Goal: Task Accomplishment & Management: Complete application form

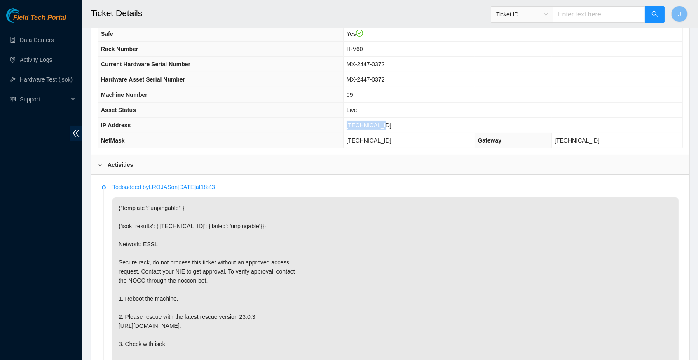
scroll to position [292, 0]
click at [403, 122] on td "[TECHNICAL_ID]" at bounding box center [512, 124] width 339 height 15
click at [371, 127] on span "[TECHNICAL_ID]" at bounding box center [368, 124] width 45 height 7
copy span "[TECHNICAL_ID]"
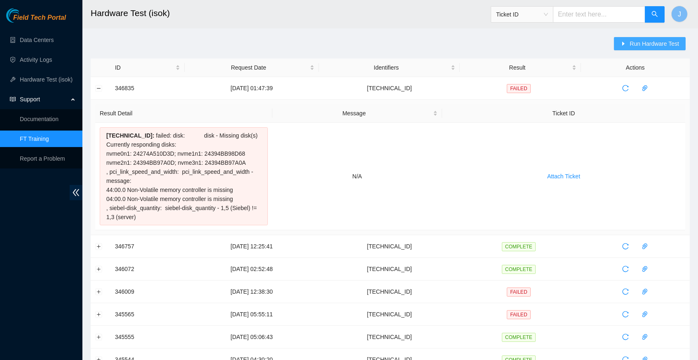
click at [642, 45] on span "Run Hardware Test" at bounding box center [653, 43] width 49 height 9
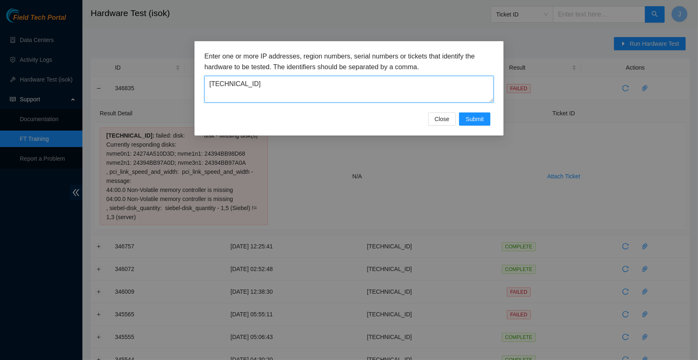
click at [287, 90] on textarea "23.213.19.28" at bounding box center [348, 89] width 289 height 27
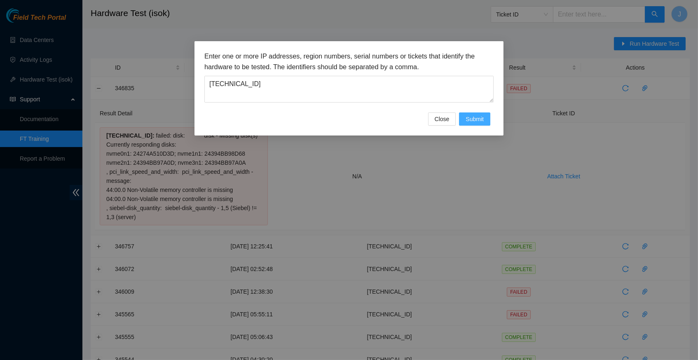
click at [475, 117] on span "Submit" at bounding box center [474, 118] width 18 height 9
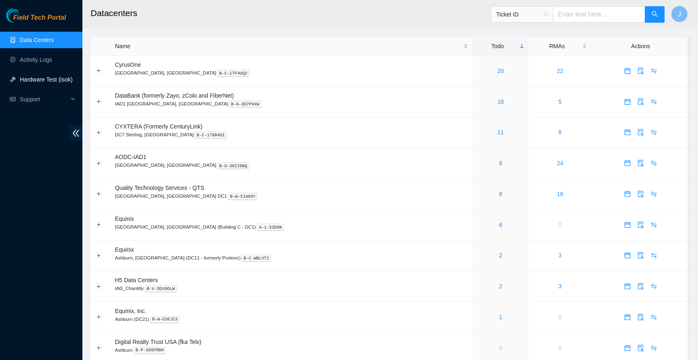
click at [47, 81] on link "Hardware Test (isok)" at bounding box center [46, 79] width 53 height 7
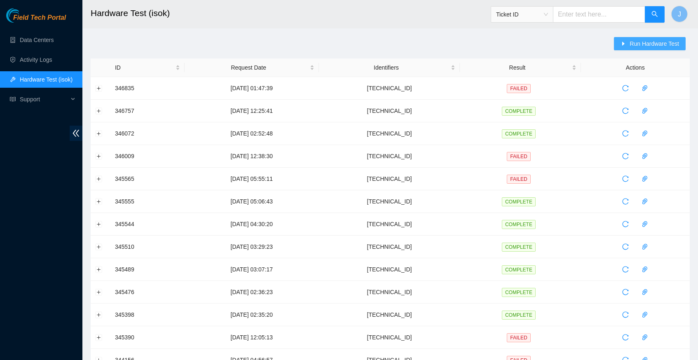
click at [629, 40] on span "Run Hardware Test" at bounding box center [653, 43] width 49 height 9
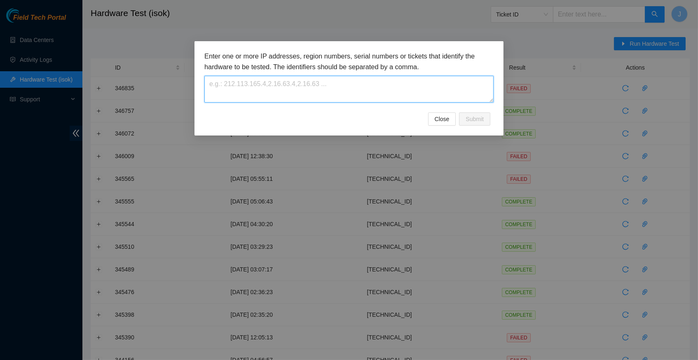
click at [265, 89] on textarea at bounding box center [348, 89] width 289 height 27
paste textarea "[TECHNICAL_ID]"
type textarea "[TECHNICAL_ID]"
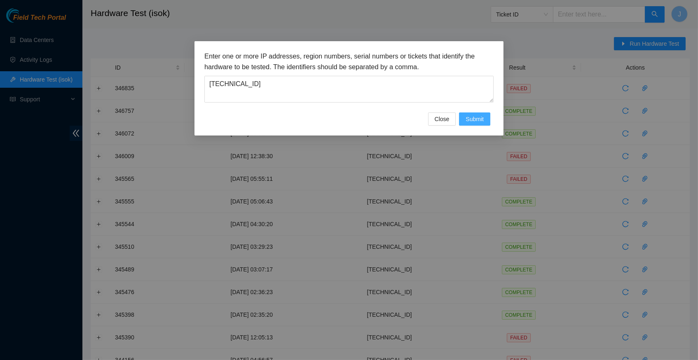
click at [471, 119] on span "Submit" at bounding box center [474, 118] width 18 height 9
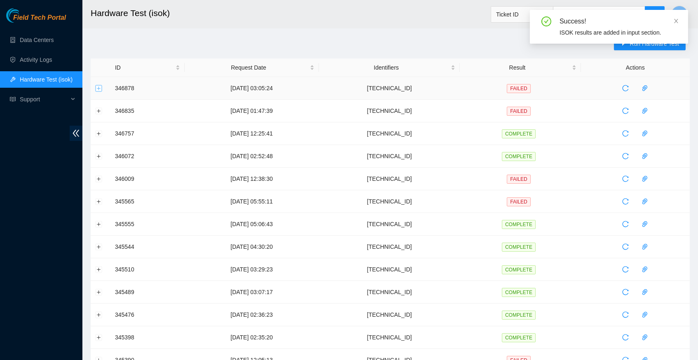
click at [98, 89] on button "Expand row" at bounding box center [99, 88] width 7 height 7
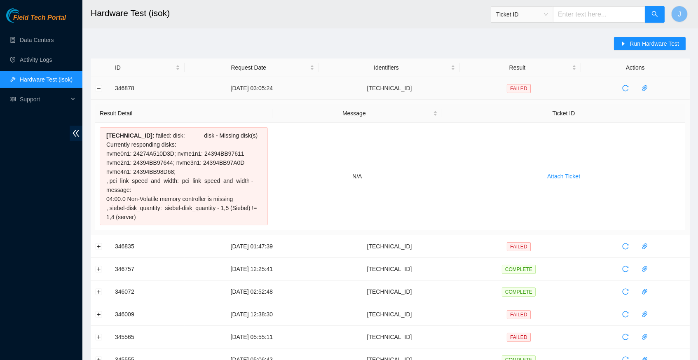
drag, startPoint x: 172, startPoint y: 223, endPoint x: 113, endPoint y: 88, distance: 147.2
copy tbody "346878 06-10-2025 03:05:24 23.213.19.28 FAILED Result Detail Message Ticket ID …"
click at [450, 35] on main "Hardware Test (isok) Ticket ID J Run Hardware Test ID Request Date Identifiers …" at bounding box center [389, 350] width 615 height 700
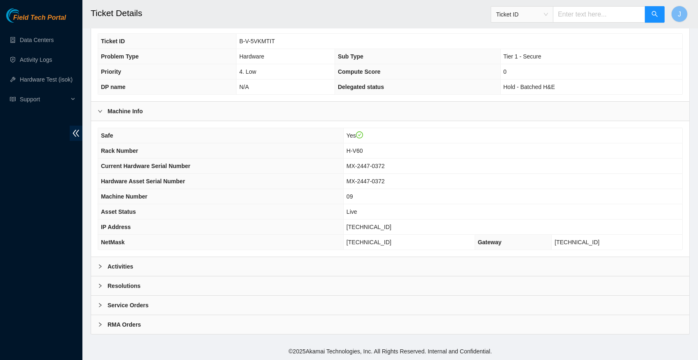
scroll to position [191, 0]
click at [102, 268] on icon "right" at bounding box center [100, 266] width 5 height 5
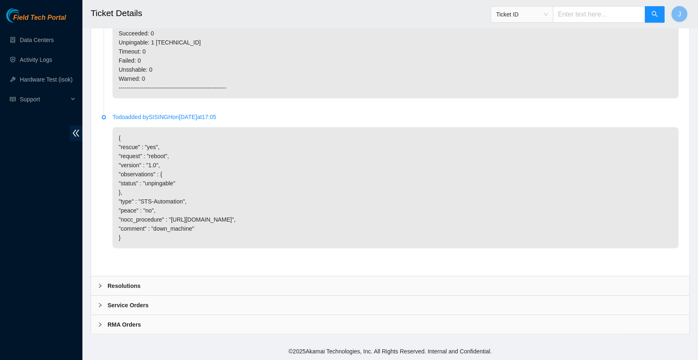
scroll to position [719, 0]
click at [100, 286] on icon "right" at bounding box center [100, 286] width 2 height 4
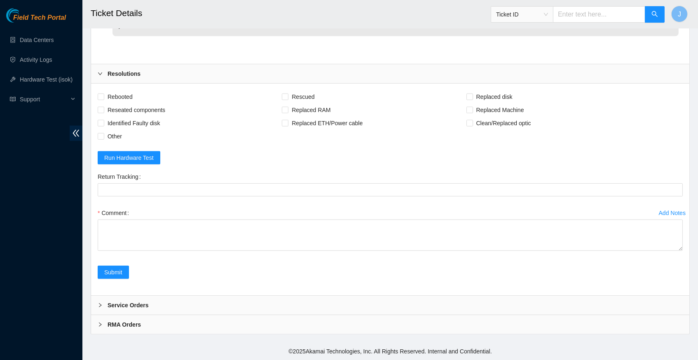
scroll to position [929, 0]
click at [102, 97] on input "Rebooted" at bounding box center [101, 96] width 6 height 6
checkbox input "true"
click at [287, 98] on input "Rescued" at bounding box center [285, 96] width 6 height 6
checkbox input "true"
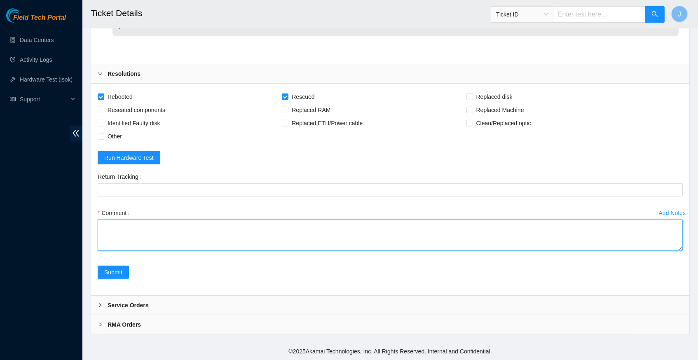
click at [191, 227] on textarea "Comment" at bounding box center [390, 234] width 585 height 31
paste textarea "346878 06-10-2025 03:05:24 23.213.19.28 FAILED Result Detail Message Ticket ID …"
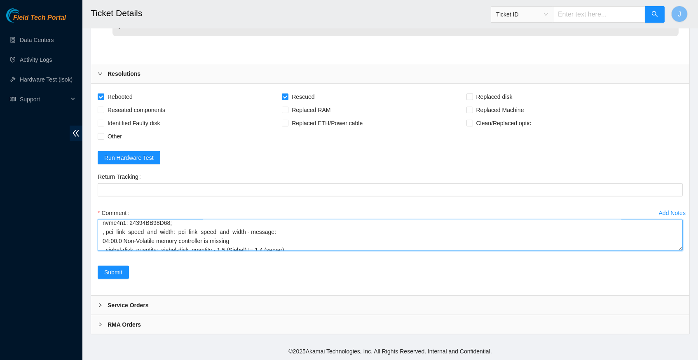
scroll to position [13, 0]
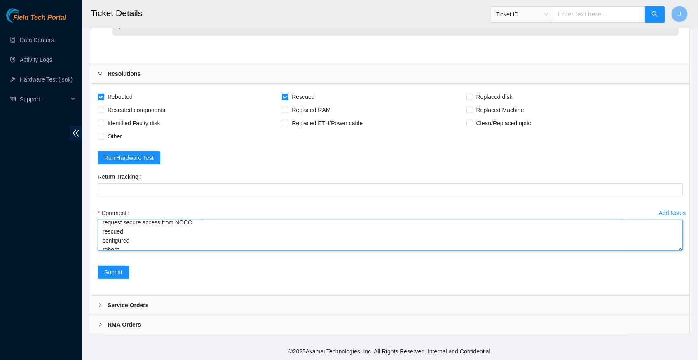
type textarea "verified server and rack request secure access from NOCC rescued configured reb…"
click at [122, 271] on span "Submit" at bounding box center [113, 272] width 18 height 9
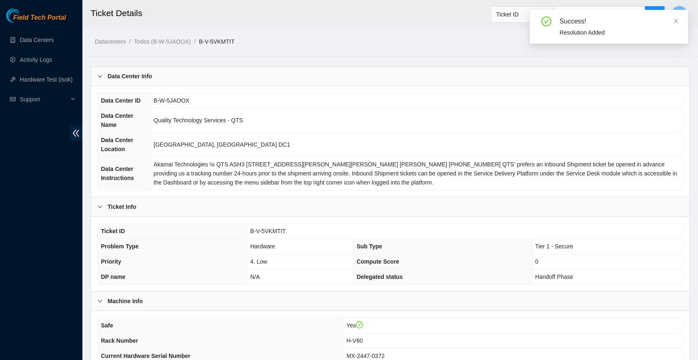
scroll to position [0, 0]
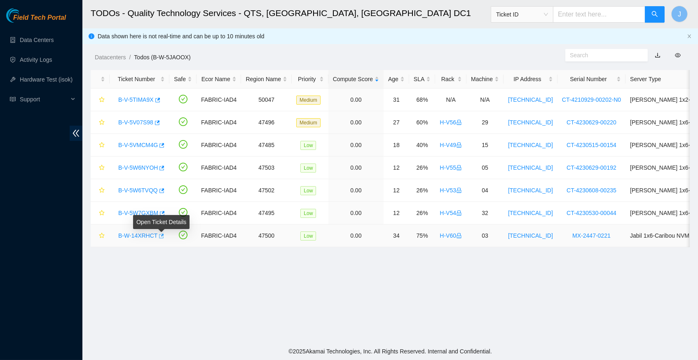
click at [163, 235] on icon "button" at bounding box center [161, 236] width 6 height 6
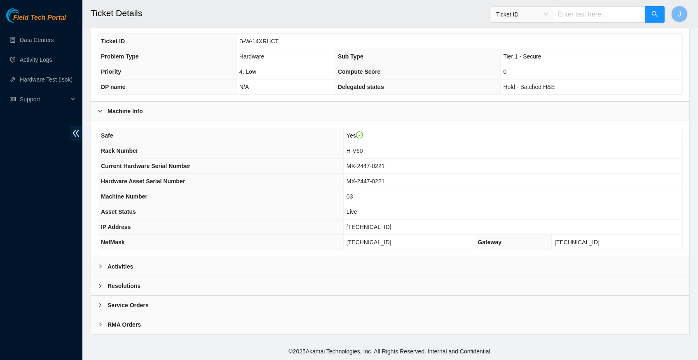
scroll to position [191, 0]
click at [99, 267] on icon "right" at bounding box center [100, 266] width 5 height 5
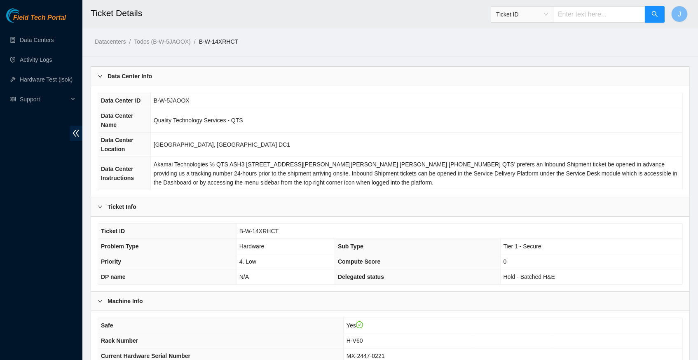
scroll to position [0, 0]
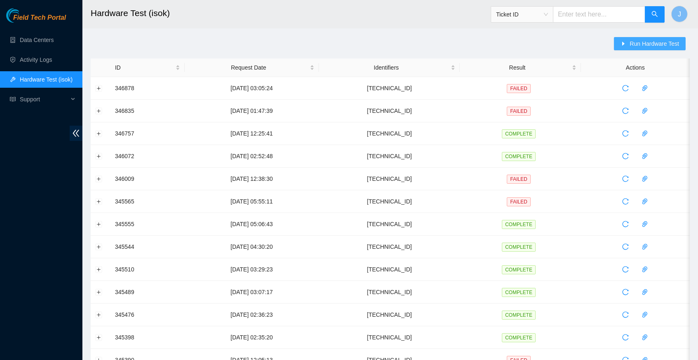
click at [654, 43] on span "Run Hardware Test" at bounding box center [653, 43] width 49 height 9
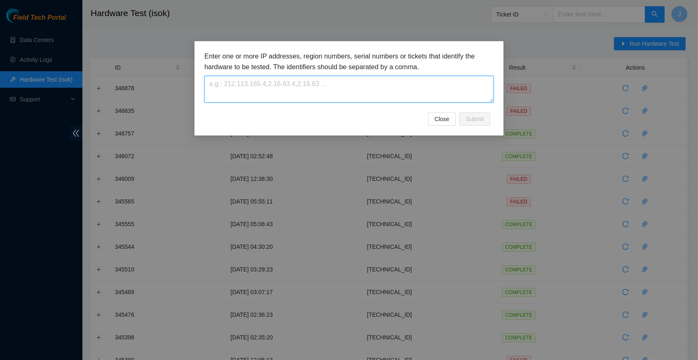
click at [328, 88] on textarea at bounding box center [348, 89] width 289 height 27
paste textarea "[TECHNICAL_ID]"
type textarea "[TECHNICAL_ID]"
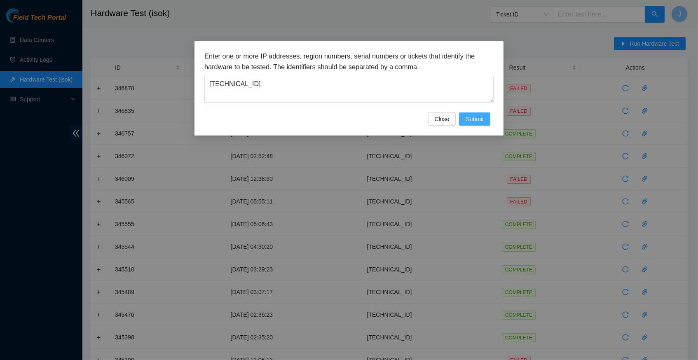
click at [473, 117] on span "Submit" at bounding box center [474, 118] width 18 height 9
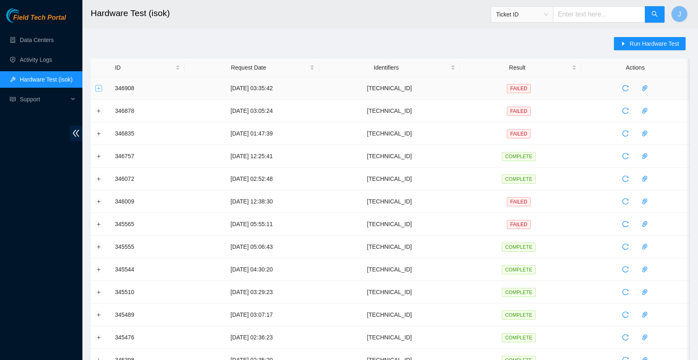
click at [100, 86] on button "Expand row" at bounding box center [99, 88] width 7 height 7
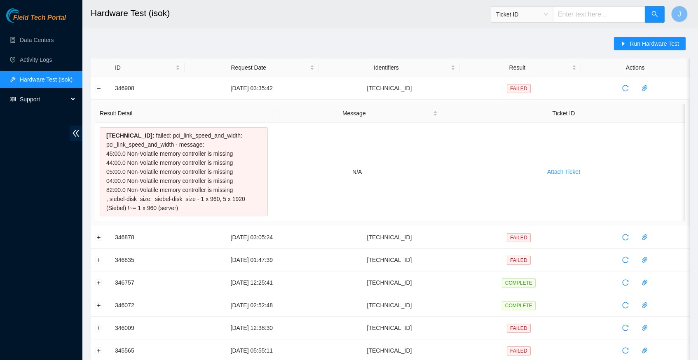
click at [33, 102] on span "Support" at bounding box center [44, 99] width 49 height 16
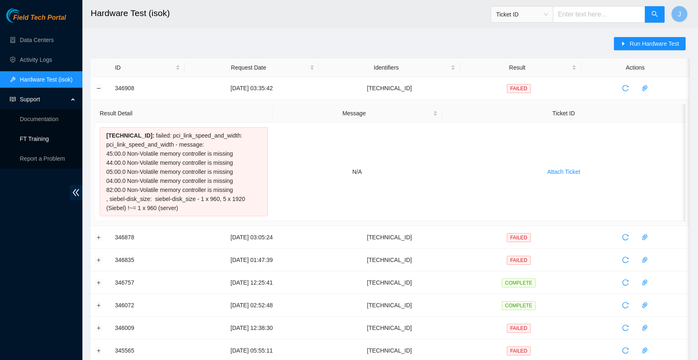
click at [42, 139] on link "FT Training" at bounding box center [34, 138] width 29 height 7
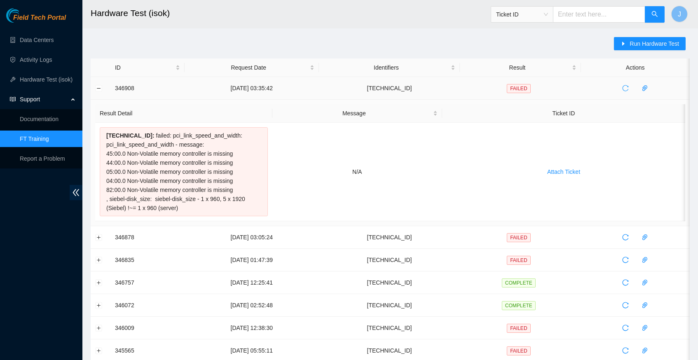
click at [628, 86] on icon "reload" at bounding box center [625, 88] width 6 height 6
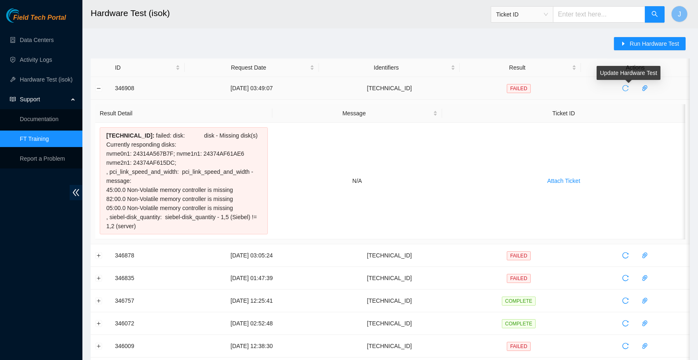
click at [628, 88] on icon "reload" at bounding box center [625, 88] width 7 height 7
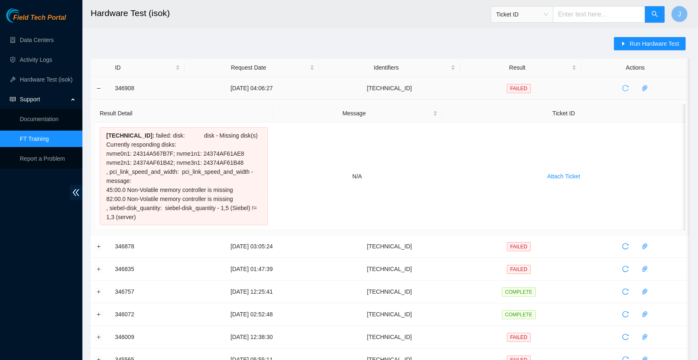
click at [628, 88] on icon "reload" at bounding box center [625, 88] width 7 height 7
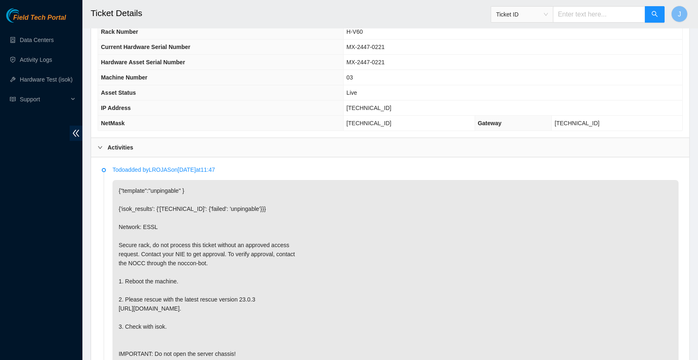
scroll to position [316, 0]
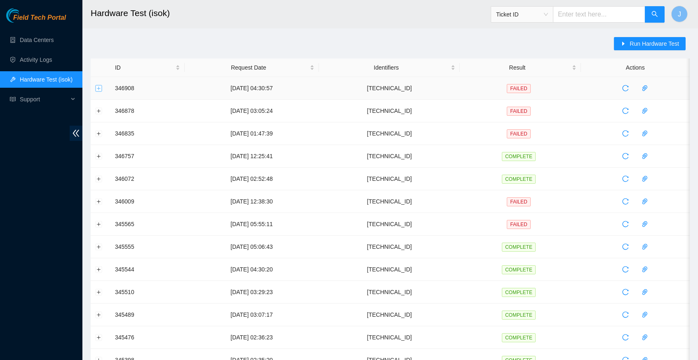
click at [100, 87] on button "Expand row" at bounding box center [99, 88] width 7 height 7
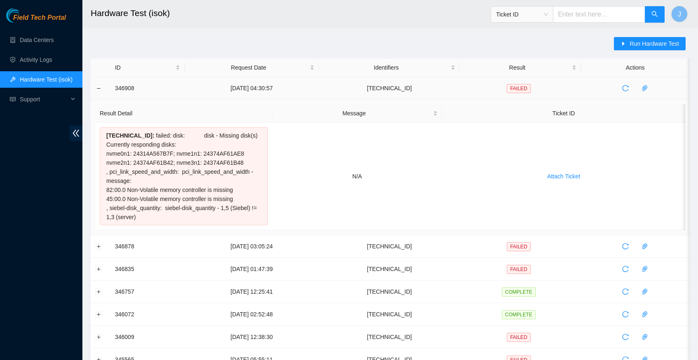
drag, startPoint x: 170, startPoint y: 224, endPoint x: 114, endPoint y: 86, distance: 148.6
copy tbody "346908 06-10-2025 04:30:57 23.213.19.22 FAILED Result Detail Message Ticket ID …"
click at [301, 206] on td "N/A" at bounding box center [357, 176] width 170 height 107
drag, startPoint x: 170, startPoint y: 221, endPoint x: 114, endPoint y: 90, distance: 141.7
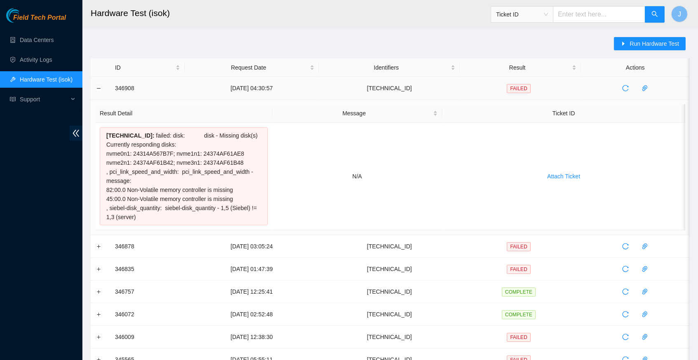
copy tbody "346908 06-10-2025 04:30:57 23.213.19.22 FAILED Result Detail Message Ticket ID …"
click at [343, 49] on div "Run Hardware Test ID Request Date Identifiers Result Actions 346908 06-10-2025 …" at bounding box center [390, 364] width 599 height 655
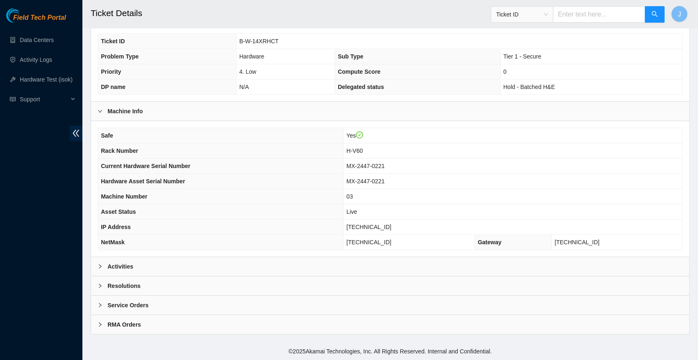
scroll to position [191, 0]
click at [98, 268] on icon "right" at bounding box center [100, 266] width 5 height 5
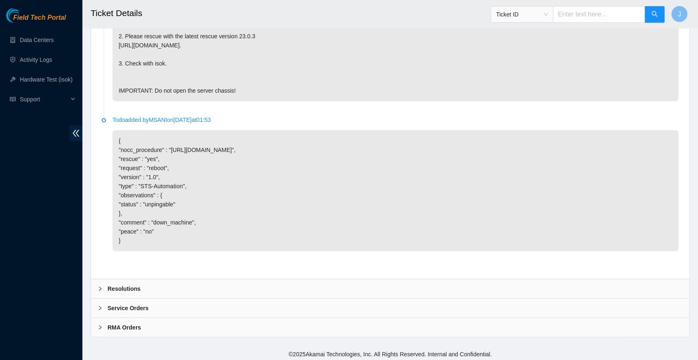
scroll to position [575, 0]
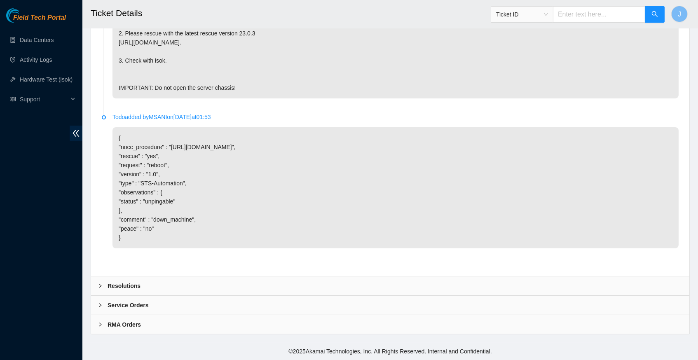
click at [100, 288] on icon "right" at bounding box center [100, 285] width 5 height 5
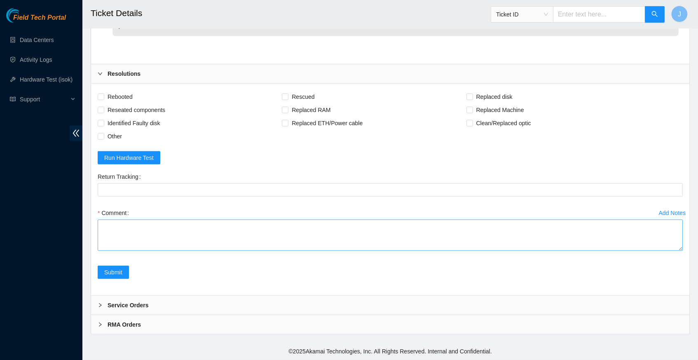
scroll to position [793, 0]
click at [124, 226] on textarea "Comment" at bounding box center [390, 234] width 585 height 31
paste textarea "346908 06-10-2025 04:30:57 23.213.19.22 FAILED Result Detail Message Ticket ID …"
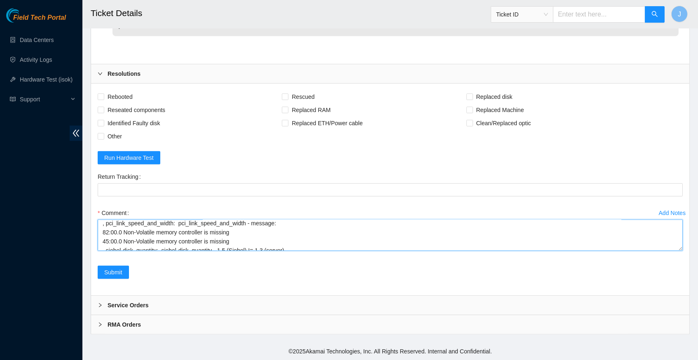
click at [420, 234] on textarea "verify server and rack request NOCC secure access power down machine rescued co…" at bounding box center [390, 234] width 585 height 31
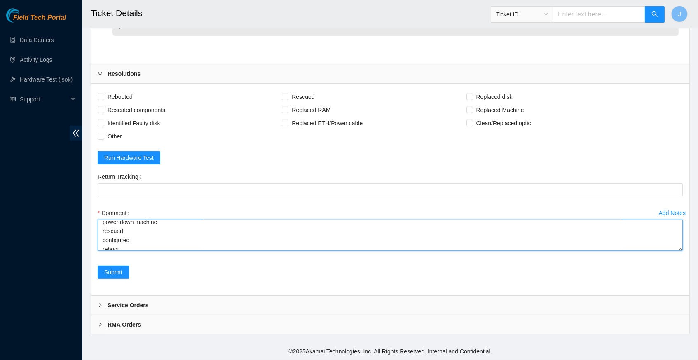
click at [309, 245] on textarea "verify server and rack request NOCC secure access power down machine rescued co…" at bounding box center [390, 234] width 585 height 31
type textarea "verify server and rack request NOCC secure access power down machine rescued co…"
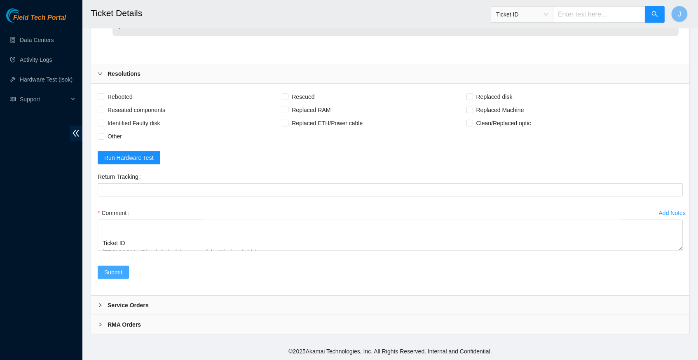
click at [113, 274] on span "Submit" at bounding box center [113, 272] width 18 height 9
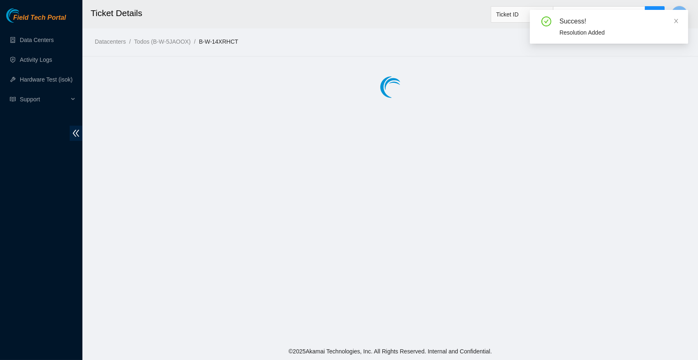
scroll to position [0, 0]
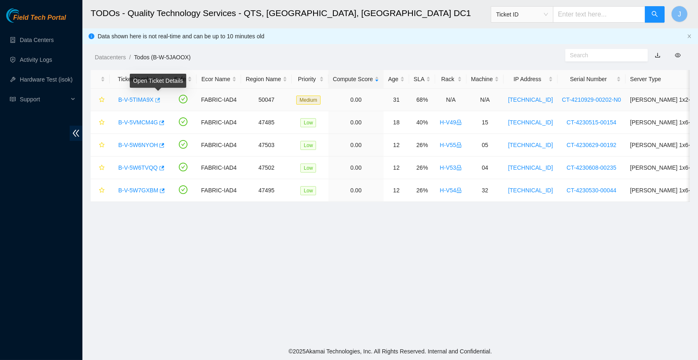
click at [160, 98] on icon "button" at bounding box center [157, 100] width 6 height 6
click at [52, 39] on link "Data Centers" at bounding box center [37, 40] width 34 height 7
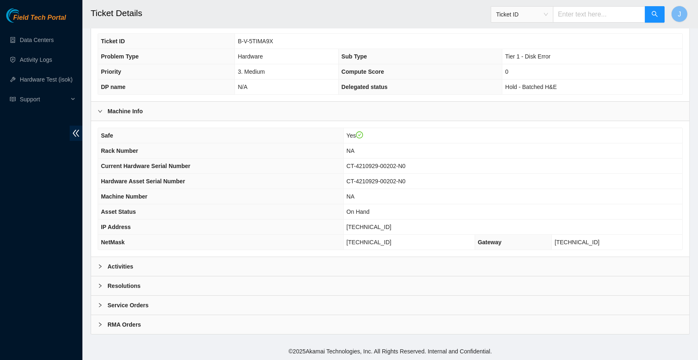
scroll to position [191, 0]
click at [100, 267] on icon "right" at bounding box center [100, 266] width 5 height 5
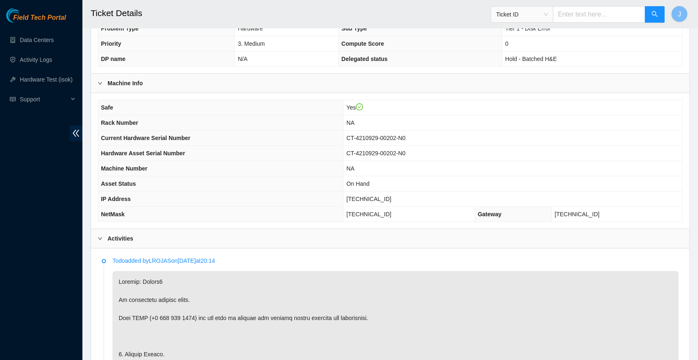
scroll to position [224, 0]
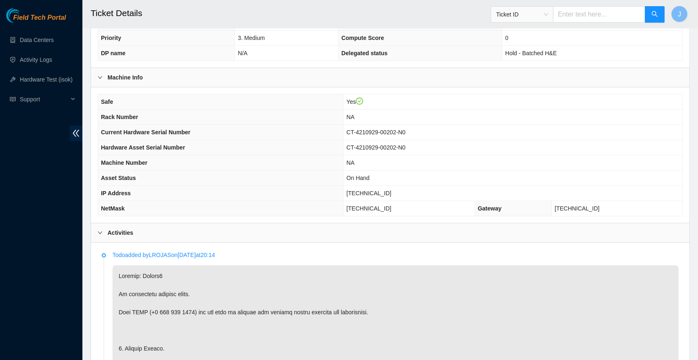
click at [374, 196] on span "[TECHNICAL_ID]" at bounding box center [368, 193] width 45 height 7
copy span "[TECHNICAL_ID]"
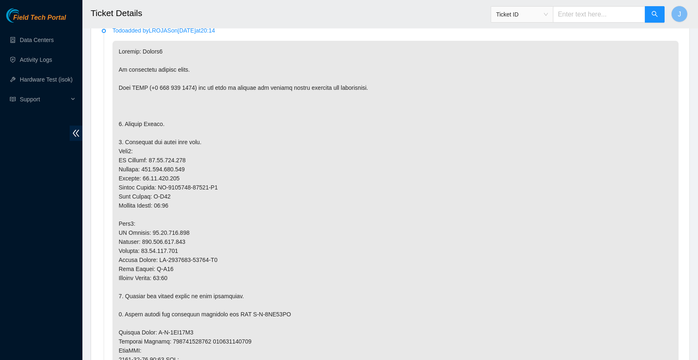
scroll to position [446, 0]
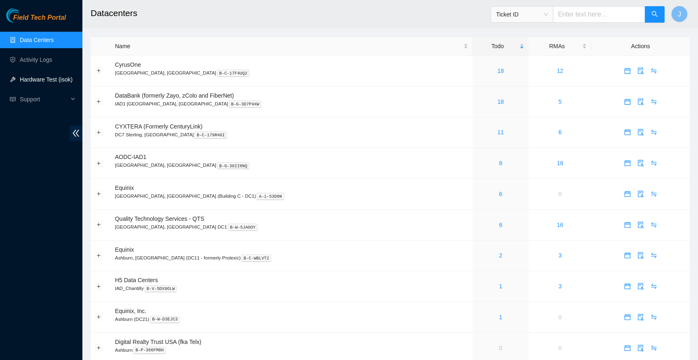
click at [53, 82] on link "Hardware Test (isok)" at bounding box center [46, 79] width 53 height 7
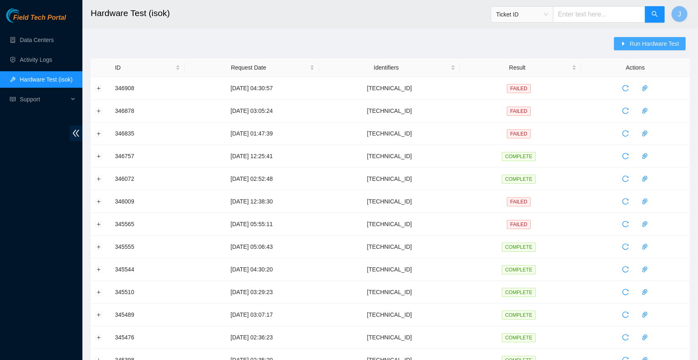
click at [629, 43] on span "Run Hardware Test" at bounding box center [653, 43] width 49 height 9
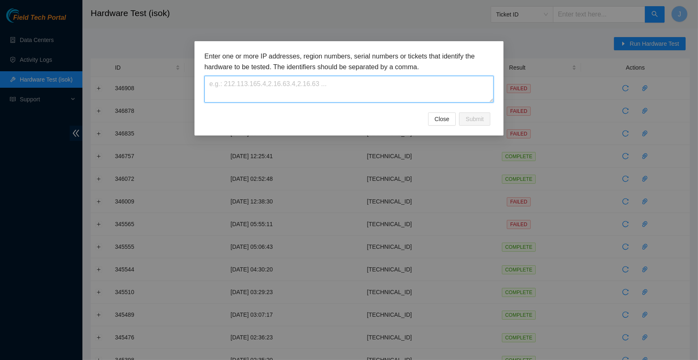
click at [237, 92] on textarea at bounding box center [348, 89] width 289 height 27
paste textarea "[TECHNICAL_ID]"
type textarea "[TECHNICAL_ID]"
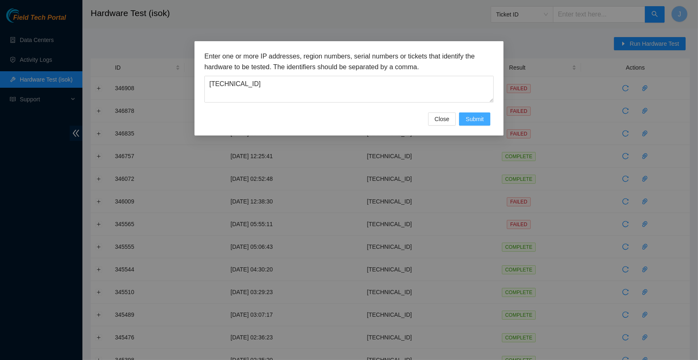
click at [477, 121] on span "Submit" at bounding box center [474, 118] width 18 height 9
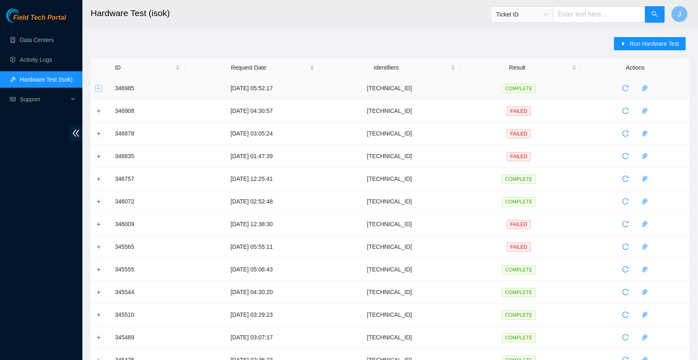
click at [100, 88] on button "Expand row" at bounding box center [99, 88] width 7 height 7
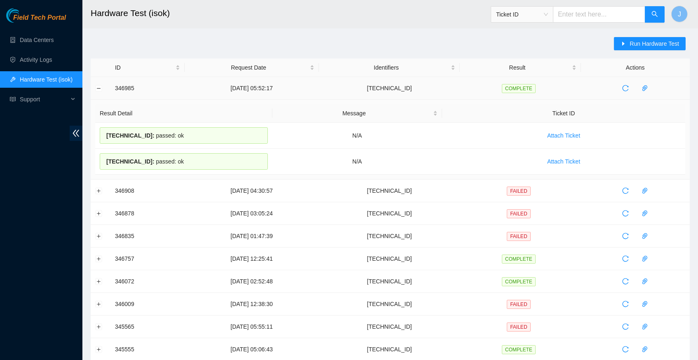
drag, startPoint x: 197, startPoint y: 166, endPoint x: 114, endPoint y: 90, distance: 112.5
click at [114, 90] on tbody "346985 06-10-2025 05:52:17 23.56.100.240 COMPLETE Result Detail Message Ticket …" at bounding box center [390, 343] width 599 height 533
copy tbody "346985 06-10-2025 05:52:17 23.56.100.240 COMPLETE Result Detail Message Ticket …"
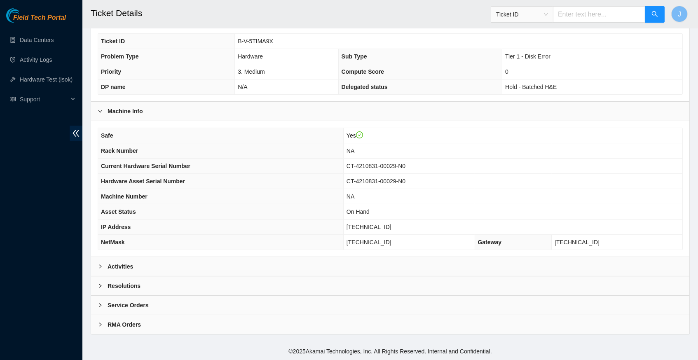
scroll to position [191, 0]
click at [99, 266] on icon "right" at bounding box center [100, 266] width 5 height 5
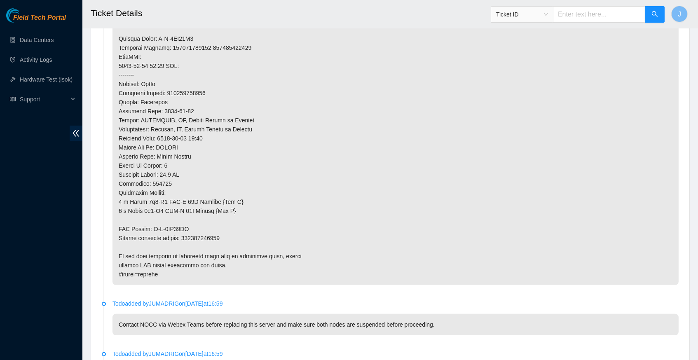
scroll to position [756, 0]
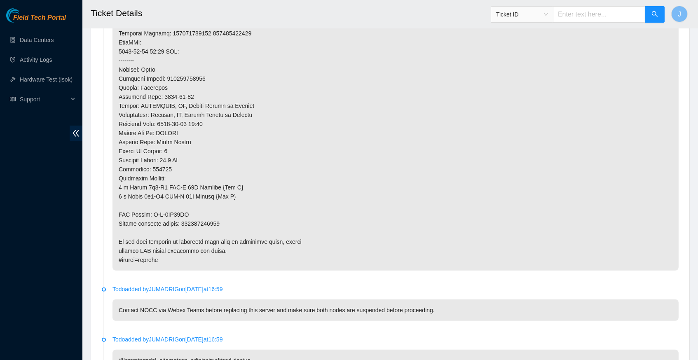
click at [209, 206] on p at bounding box center [395, 2] width 566 height 538
copy p "414739615430"
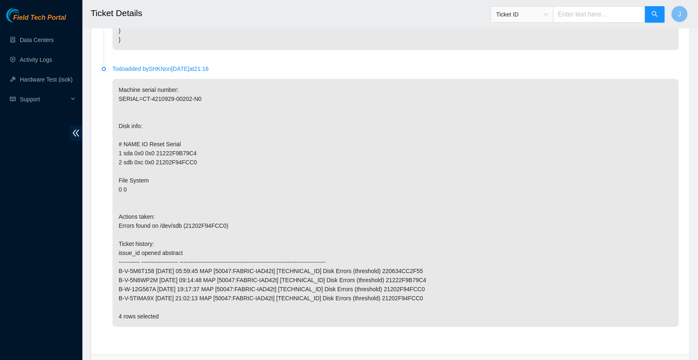
scroll to position [2504, 0]
click at [100, 359] on icon "right" at bounding box center [100, 365] width 5 height 5
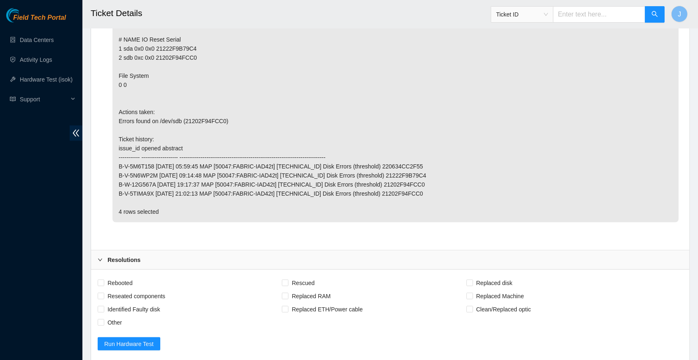
scroll to position [2693, 0]
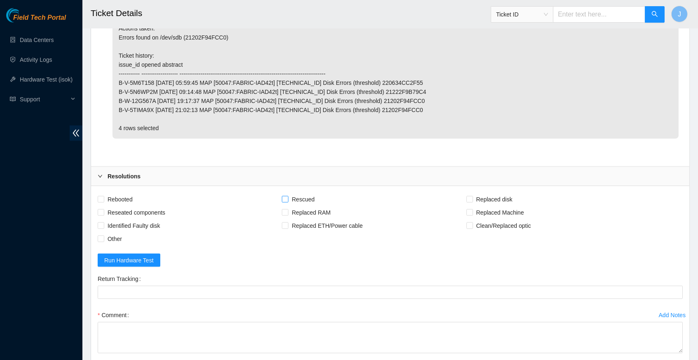
click at [287, 196] on input "Rescued" at bounding box center [285, 199] width 6 height 6
checkbox input "true"
click at [472, 209] on input "Replaced Machine" at bounding box center [469, 212] width 6 height 6
checkbox input "true"
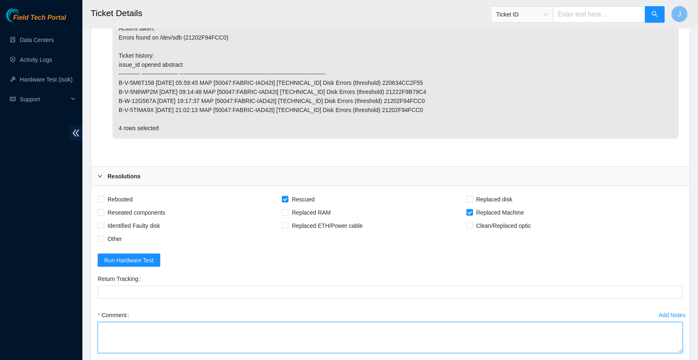
click at [166, 322] on textarea "Comment" at bounding box center [390, 337] width 585 height 31
type textarea "verify server and rack info replaced old server"
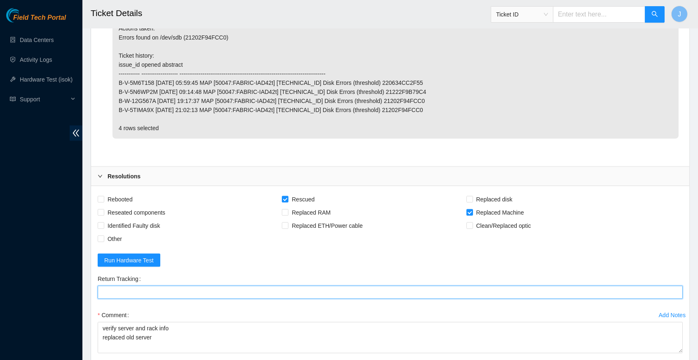
click at [150, 286] on Tracking "Return Tracking" at bounding box center [390, 292] width 585 height 13
paste Tracking "414739615430"
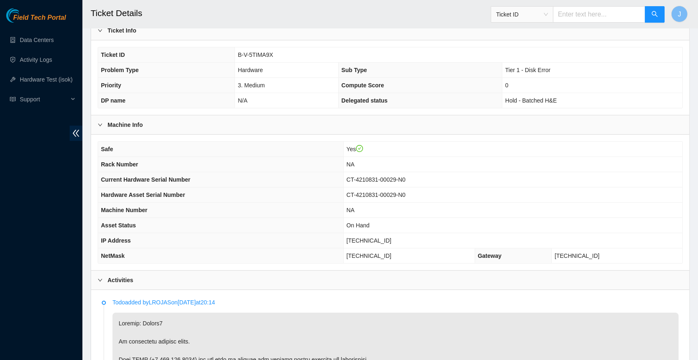
scroll to position [183, 0]
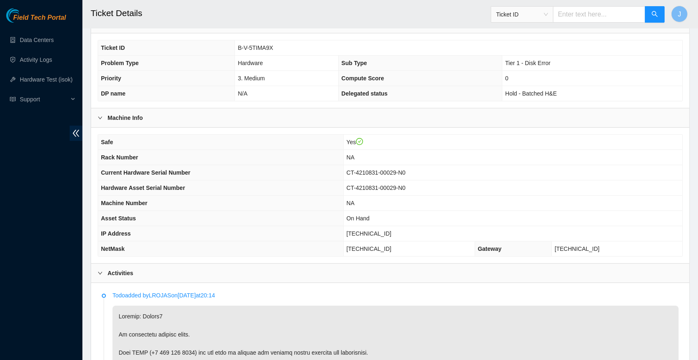
type Tracking "414739615430"
drag, startPoint x: 351, startPoint y: 174, endPoint x: 406, endPoint y: 173, distance: 55.6
click at [406, 173] on td "CT-4210831-00029-N0" at bounding box center [512, 172] width 339 height 15
copy span "CT-4210831-00029"
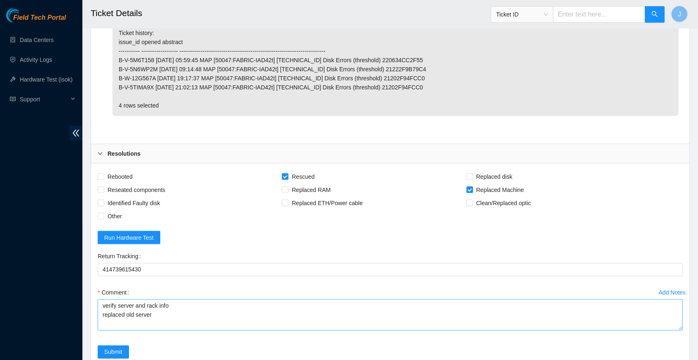
scroll to position [2714, 0]
click at [205, 301] on textarea "verify server and rack info replaced old server" at bounding box center [390, 316] width 585 height 31
paste textarea "CT-4210831-00029"
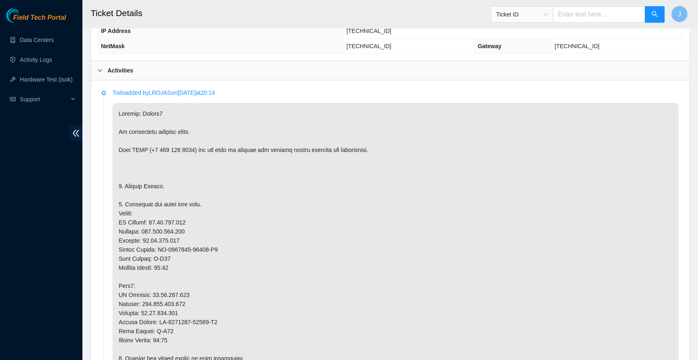
scroll to position [375, 0]
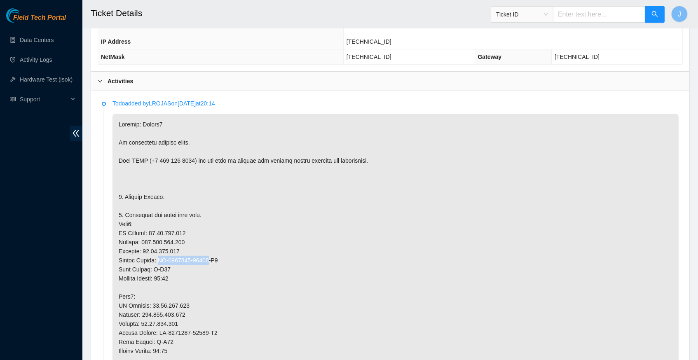
drag, startPoint x: 161, startPoint y: 255, endPoint x: 215, endPoint y: 255, distance: 53.9
copy p "CT-4210831-00029"
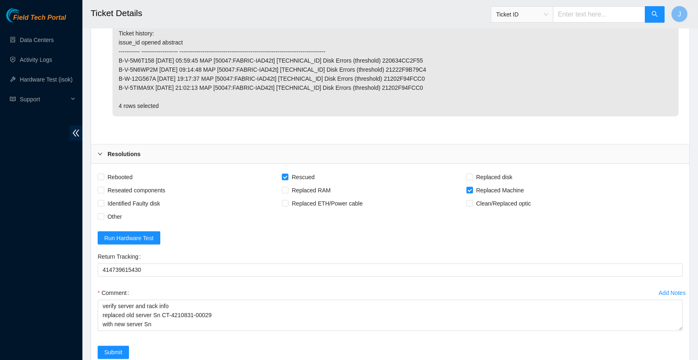
scroll to position [2714, 0]
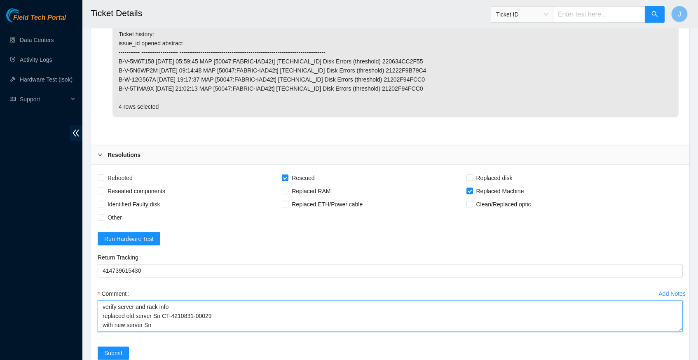
click at [184, 301] on textarea "verify server and rack info replaced old server Sn CT-4210831-00029 with new se…" at bounding box center [390, 316] width 585 height 31
paste textarea "CT-4210831-00029"
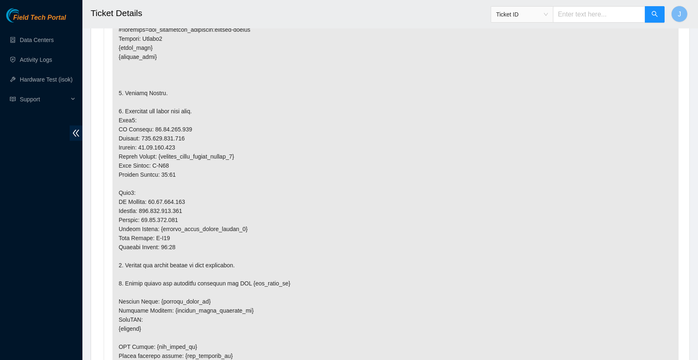
scroll to position [1911, 0]
click at [281, 153] on p at bounding box center [395, 212] width 566 height 384
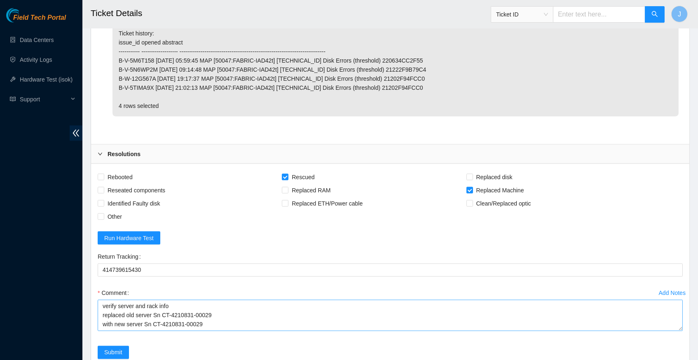
scroll to position [2714, 0]
drag, startPoint x: 224, startPoint y: 237, endPoint x: 175, endPoint y: 237, distance: 49.8
click at [175, 301] on textarea "verify server and rack info replaced old server Sn CT-4210831-00029 with new se…" at bounding box center [390, 316] width 585 height 31
drag, startPoint x: 166, startPoint y: 237, endPoint x: 214, endPoint y: 235, distance: 47.4
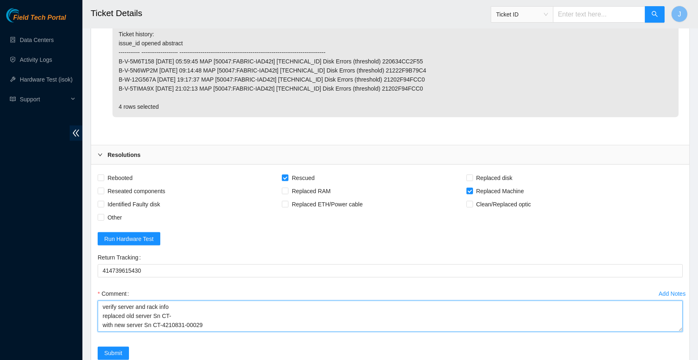
click at [214, 301] on textarea "verify server and rack info replaced old server Sn CT- with new server Sn CT-42…" at bounding box center [390, 316] width 585 height 31
paste textarea "4210929-00202"
type textarea "verify server and rack info replaced old server Sn CT 4210929-00202 with new se…"
drag, startPoint x: 223, startPoint y: 245, endPoint x: 92, endPoint y: 226, distance: 132.4
click at [92, 226] on div "Rebooted Rescued Replaced disk Reseated components Replaced RAM Replaced Machin…" at bounding box center [390, 271] width 598 height 212
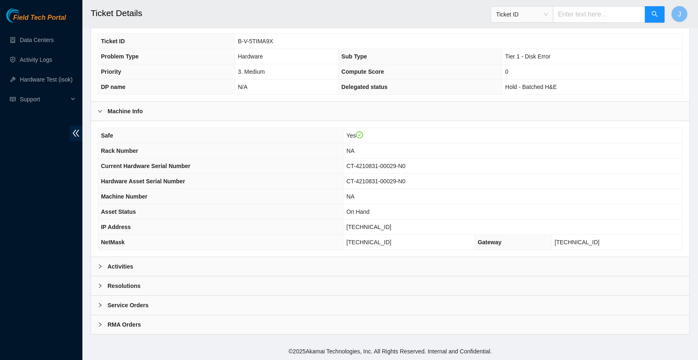
scroll to position [191, 0]
click at [102, 267] on icon "right" at bounding box center [100, 266] width 5 height 5
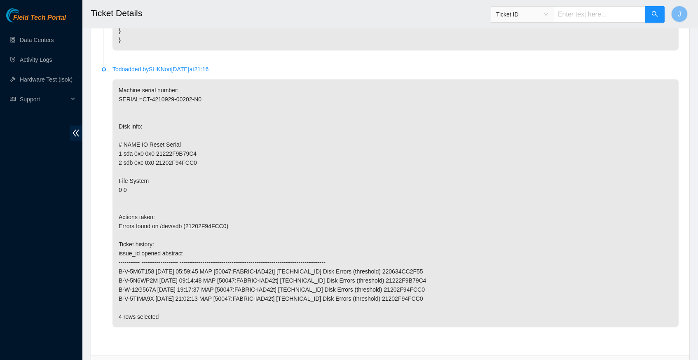
scroll to position [2504, 0]
click at [100, 359] on icon "right" at bounding box center [100, 365] width 5 height 5
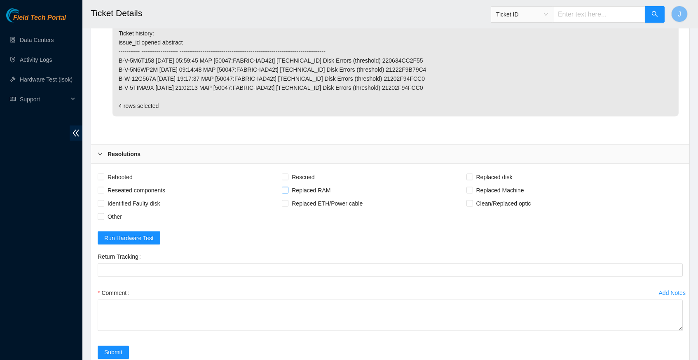
scroll to position [2714, 0]
click at [287, 175] on input "Rescued" at bounding box center [285, 178] width 6 height 6
checkbox input "true"
click at [472, 188] on input "Replaced Machine" at bounding box center [469, 191] width 6 height 6
checkbox input "true"
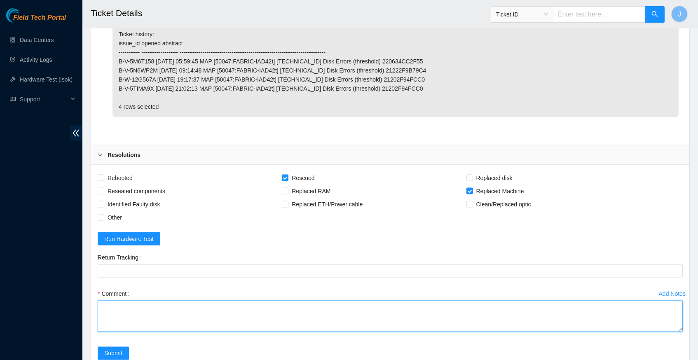
click at [223, 301] on textarea "Comment" at bounding box center [390, 316] width 585 height 31
paste textarea "verify server and rack info replaced old server Sn CT 4210929-00202 with new se…"
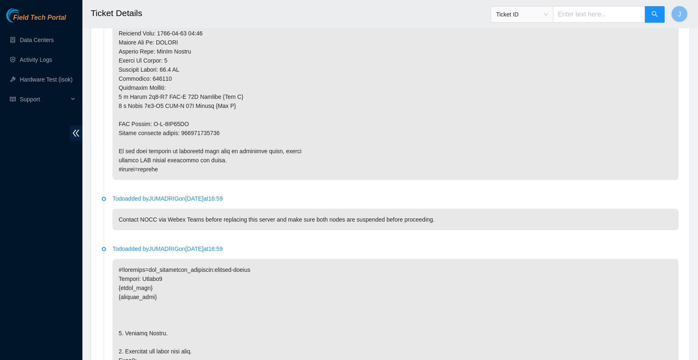
scroll to position [847, 0]
type textarea "verify server and rack info replaced old server Sn CT 4210929-00202 with new se…"
copy p "414739615430"
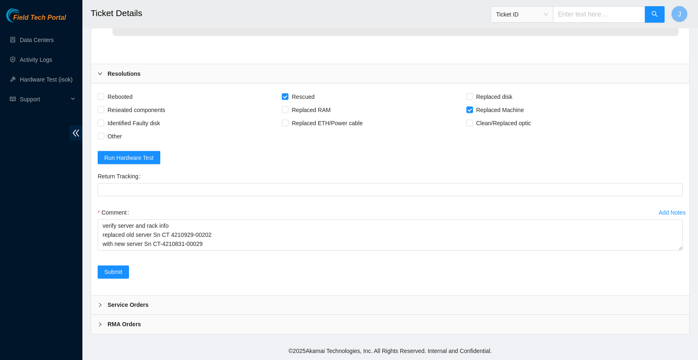
scroll to position [2851, 0]
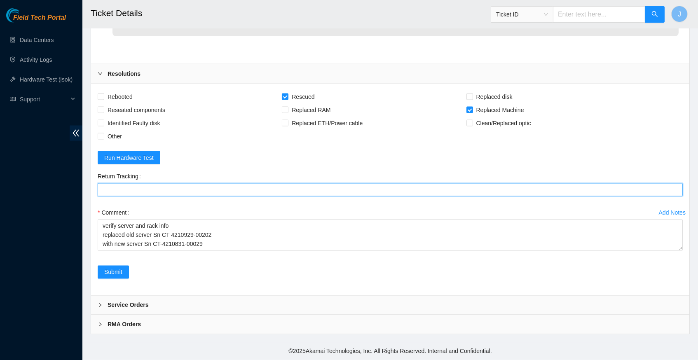
click at [138, 183] on Tracking "Return Tracking" at bounding box center [390, 189] width 585 height 13
paste Tracking "414739615430"
type Tracking "414739615430"
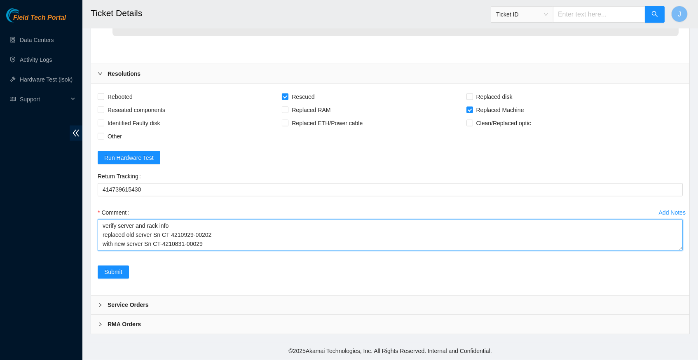
click at [133, 219] on textarea "verify server and rack info replaced old server Sn CT 4210929-00202 with new se…" at bounding box center [390, 234] width 585 height 31
paste textarea "346985 06-10-2025 05:52:17 23.56.100.240 COMPLETE Result Detail Message Ticket …"
type textarea "verify server and rack info replaced old server Sn CT 4210929-00202 with new se…"
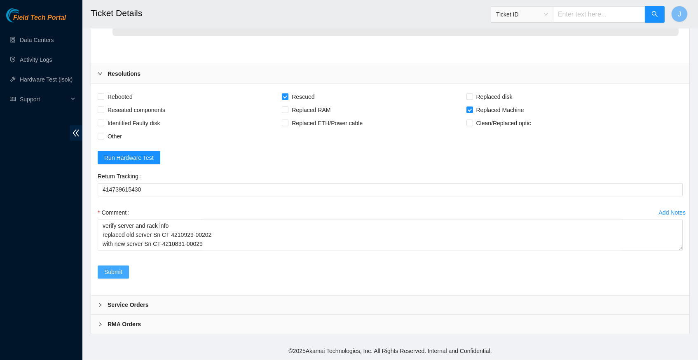
click at [113, 273] on span "Submit" at bounding box center [113, 272] width 18 height 9
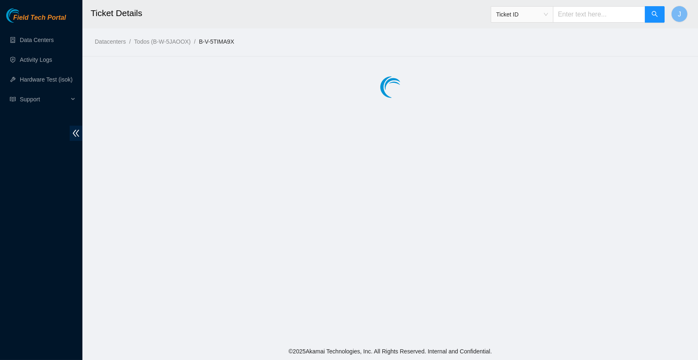
scroll to position [0, 0]
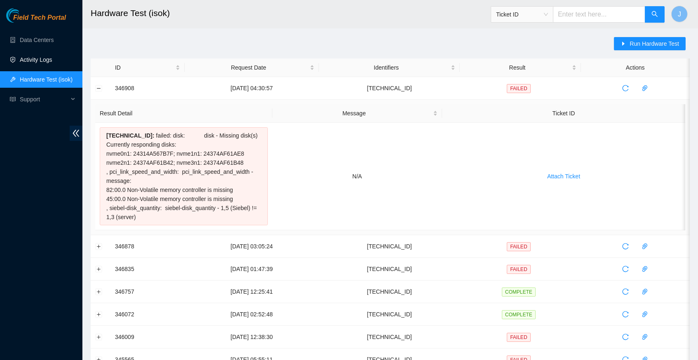
click at [48, 60] on link "Activity Logs" at bounding box center [36, 59] width 33 height 7
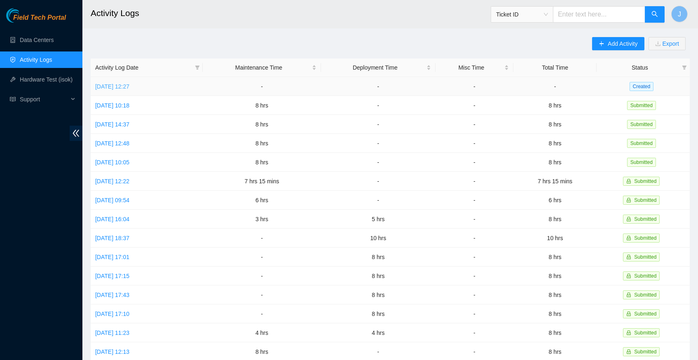
click at [126, 87] on link "[DATE] 12:27" at bounding box center [112, 86] width 34 height 7
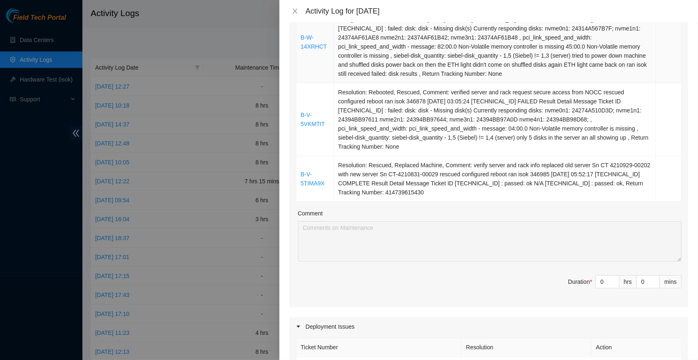
scroll to position [268, 0]
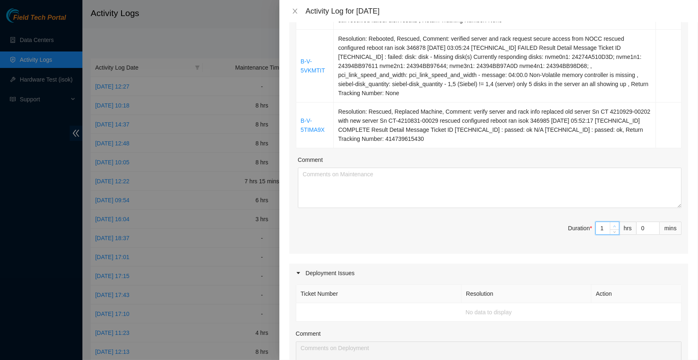
type input "1"
click at [614, 225] on icon "up" at bounding box center [614, 226] width 3 height 3
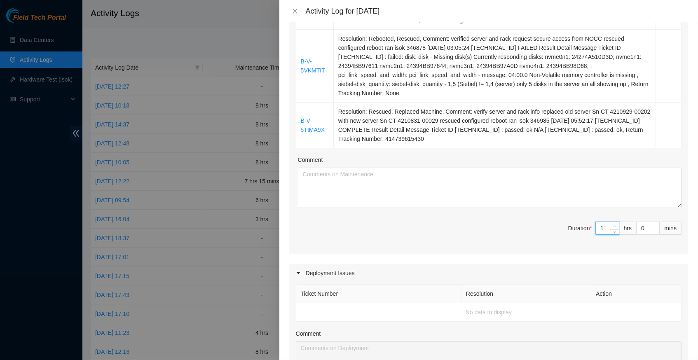
type input "4"
click at [614, 225] on icon "up" at bounding box center [614, 226] width 3 height 3
type input "5"
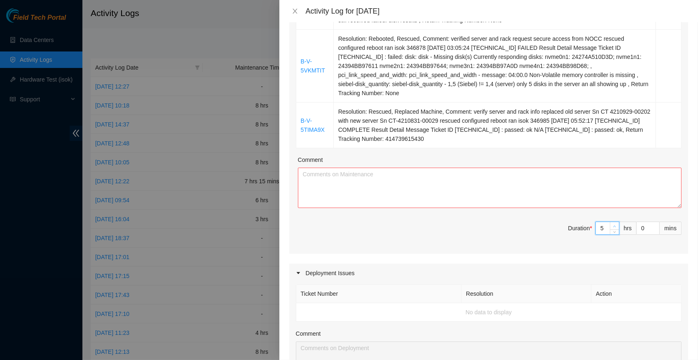
click at [614, 225] on icon "up" at bounding box center [614, 226] width 3 height 3
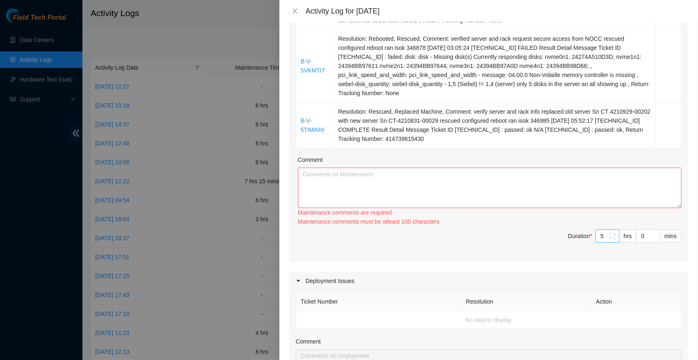
click at [614, 222] on div "Maintenance comments must be atleast 100 characters" at bounding box center [489, 221] width 383 height 9
type input "6"
click at [614, 230] on span "Increase Value" at bounding box center [613, 233] width 9 height 7
type input "7"
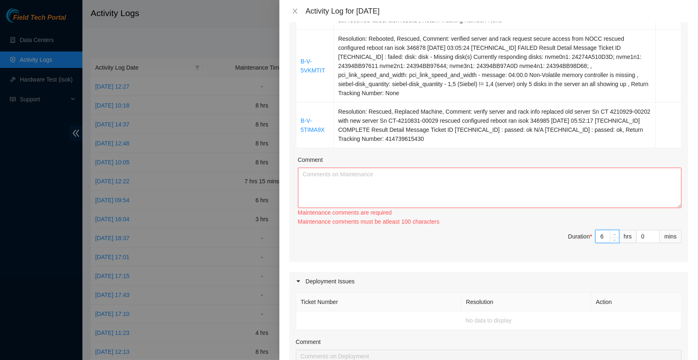
type input "7"
click at [614, 230] on span "Increase Value" at bounding box center [613, 233] width 9 height 7
type input "8"
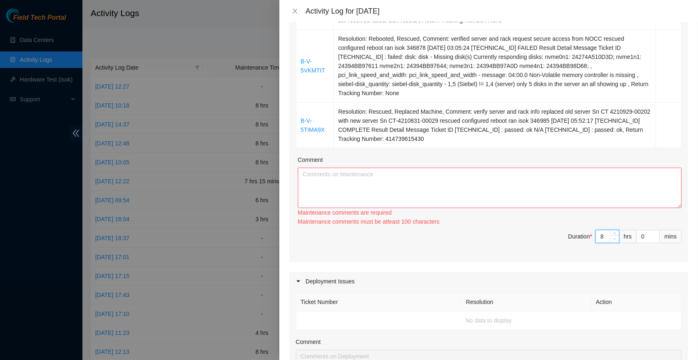
type input "7"
click at [614, 238] on icon "down" at bounding box center [614, 239] width 3 height 3
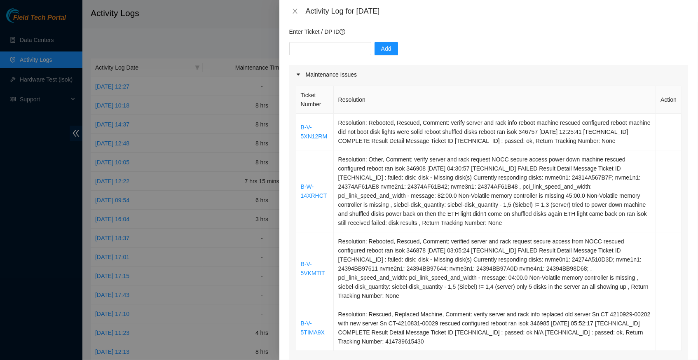
scroll to position [0, 0]
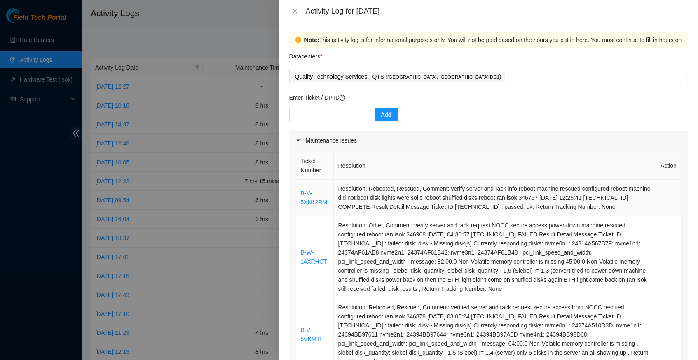
drag, startPoint x: 540, startPoint y: 140, endPoint x: 303, endPoint y: 183, distance: 240.6
click at [303, 183] on tbody "B-V-5XN12RM Resolution: Rebooted, Rescued, Comment: verify server and rack info…" at bounding box center [488, 298] width 385 height 237
copy tbody "B-V-5XN12RM Resolution: Rebooted, Rescued, Comment: verify server and rack info…"
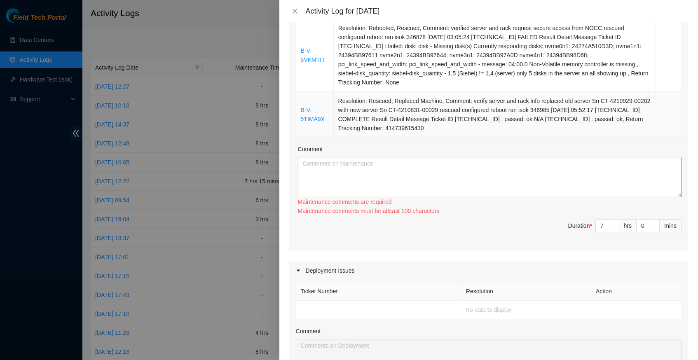
scroll to position [287, 0]
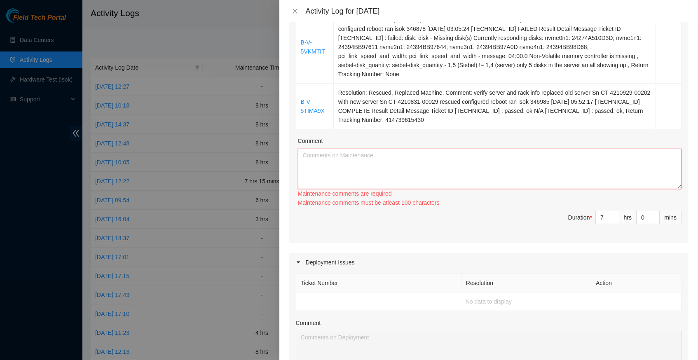
click at [402, 163] on textarea "Comment" at bounding box center [489, 169] width 383 height 40
paste textarea "B-V-5XN12RM Resolution: Rebooted, Rescued, Comment: verify server and rack info…"
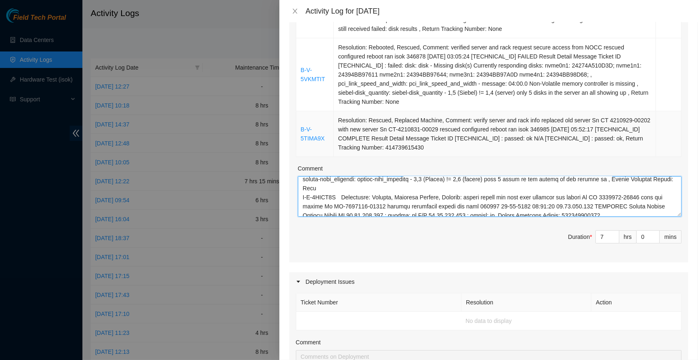
scroll to position [307, 0]
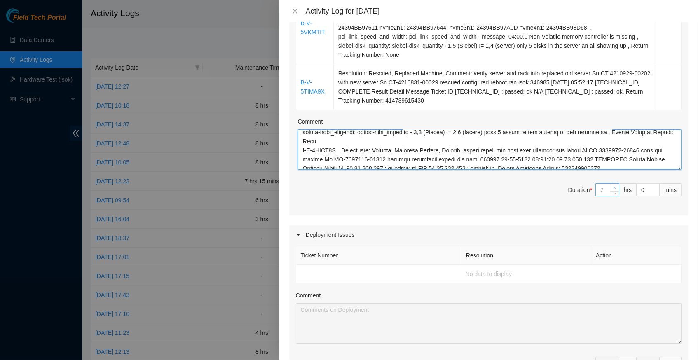
type textarea "B-V-5XN12RM Resolution: Rebooted, Rescued, Comment: verify server and rack info…"
click at [614, 185] on span "up" at bounding box center [614, 187] width 5 height 5
type input "8"
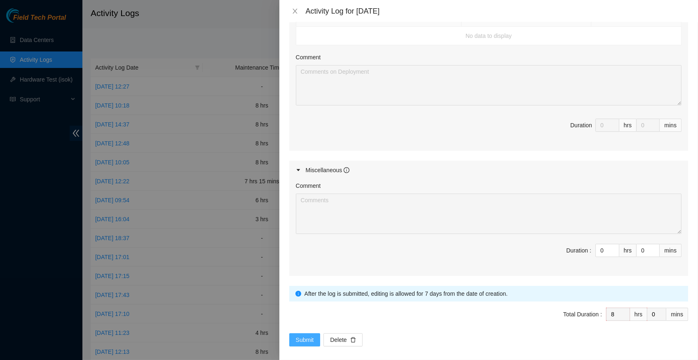
scroll to position [544, 0]
click at [303, 336] on span "Submit" at bounding box center [305, 340] width 18 height 9
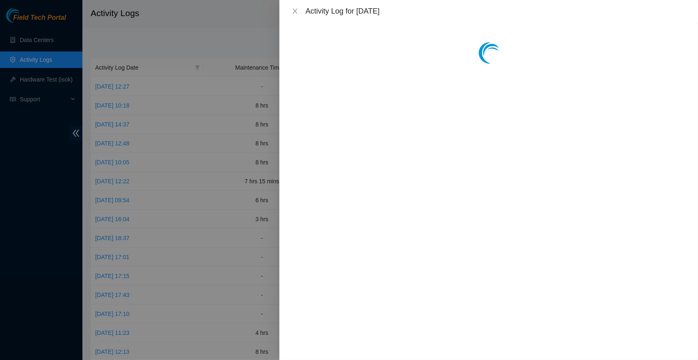
scroll to position [0, 0]
